Goal: Check status: Check status

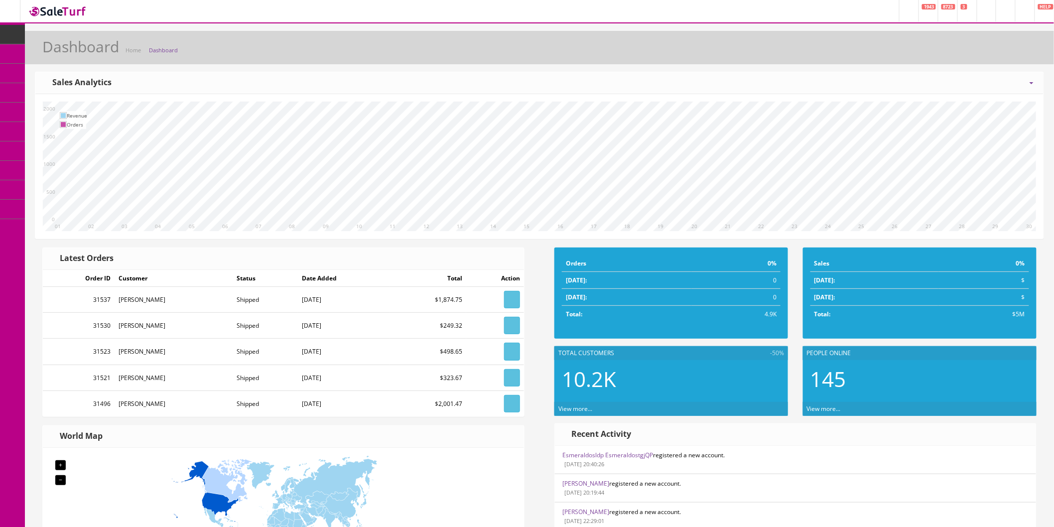
click at [58, 108] on icon at bounding box center [52, 112] width 10 height 8
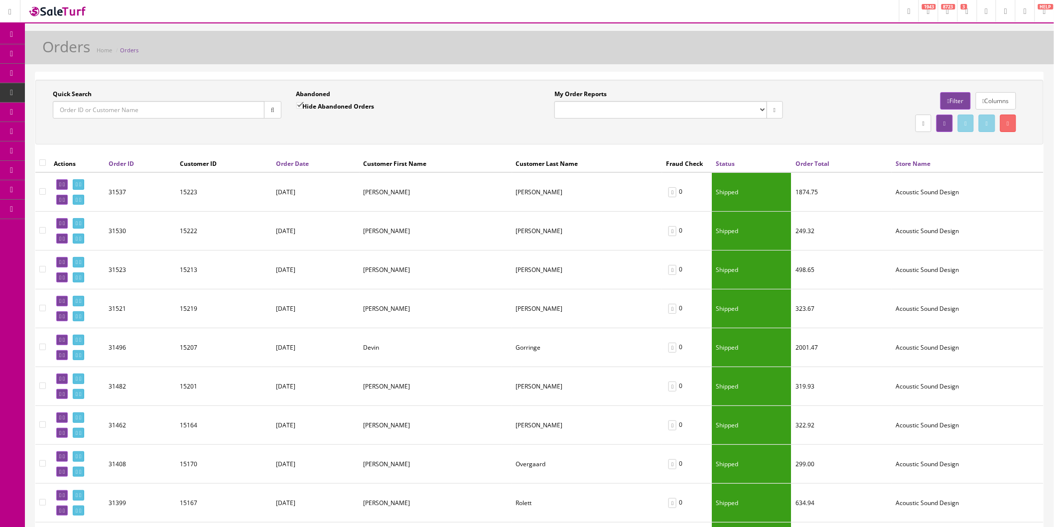
click at [136, 112] on input "Quick Search" at bounding box center [159, 109] width 212 height 17
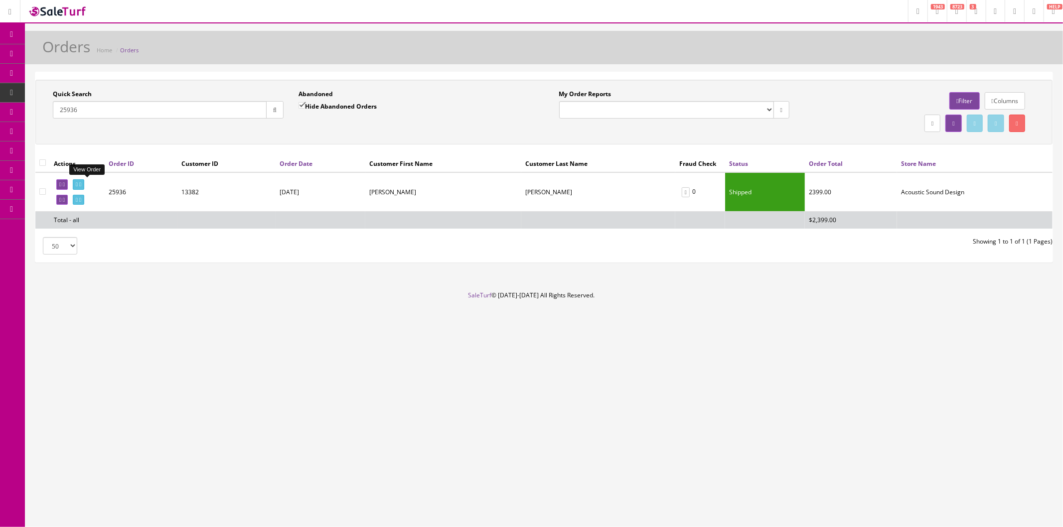
type input "25936"
click at [84, 186] on link at bounding box center [78, 184] width 11 height 10
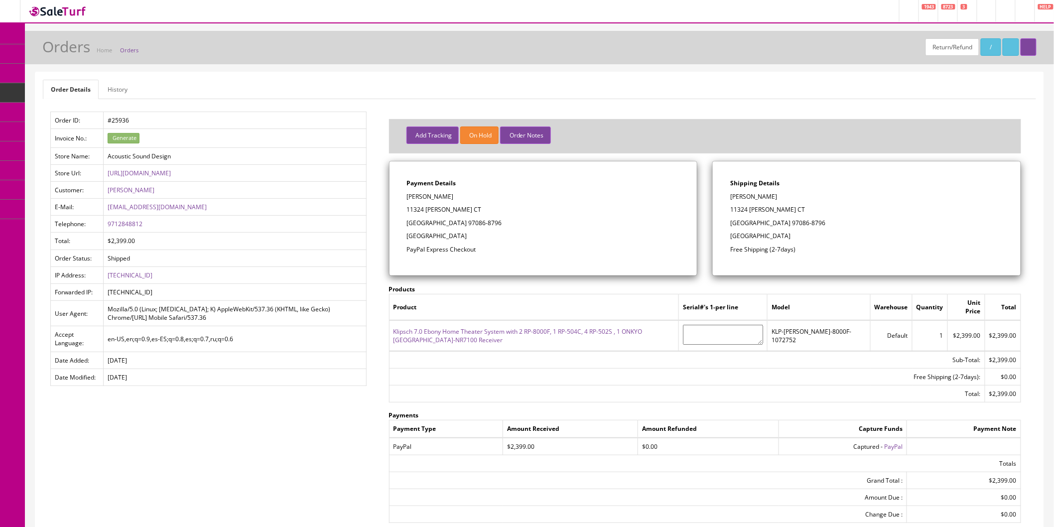
click at [65, 112] on span "Order List" at bounding box center [77, 112] width 27 height 8
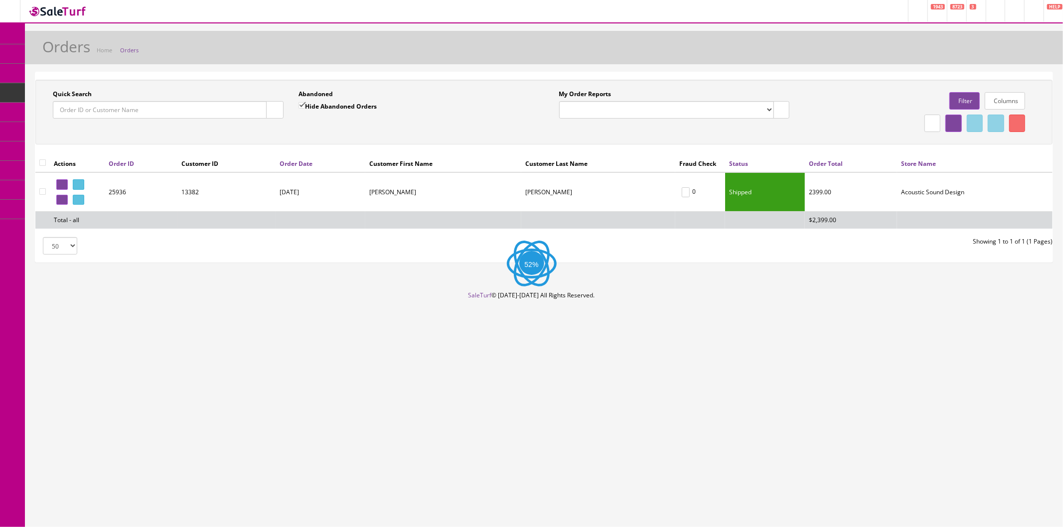
click at [163, 109] on input "Quick Search" at bounding box center [160, 109] width 214 height 17
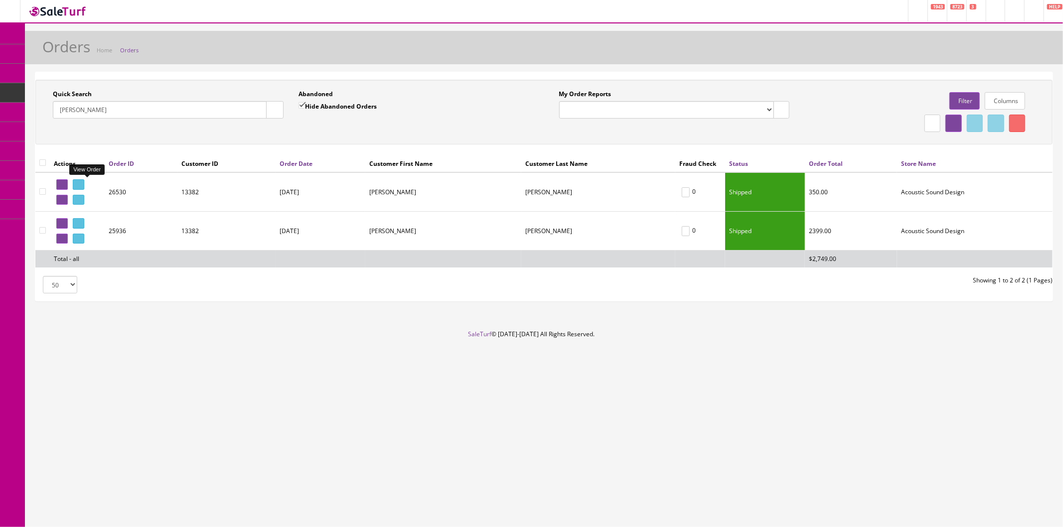
type input "[PERSON_NAME]"
click at [81, 183] on icon at bounding box center [80, 184] width 2 height 5
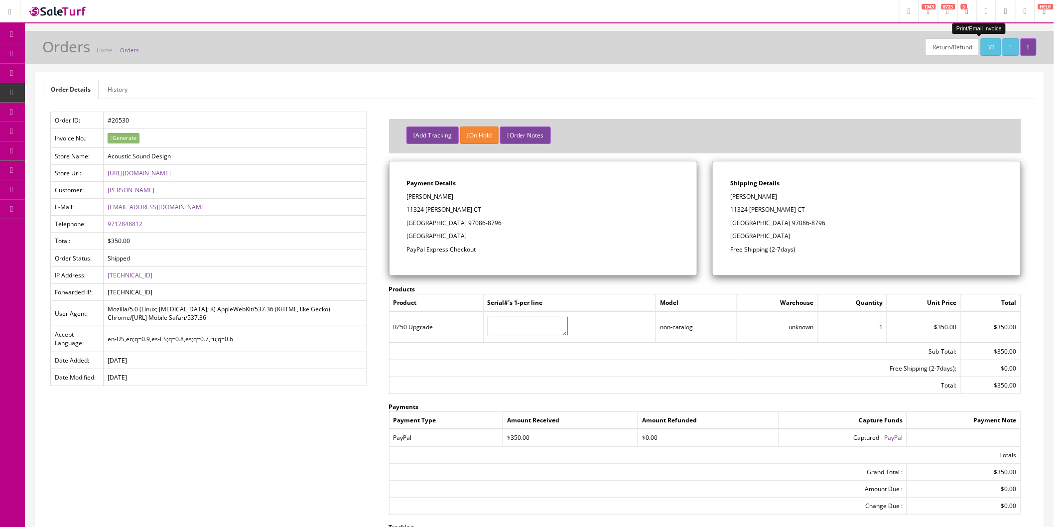
click at [993, 46] on icon at bounding box center [994, 47] width 2 height 6
